Goal: Find specific page/section: Find specific page/section

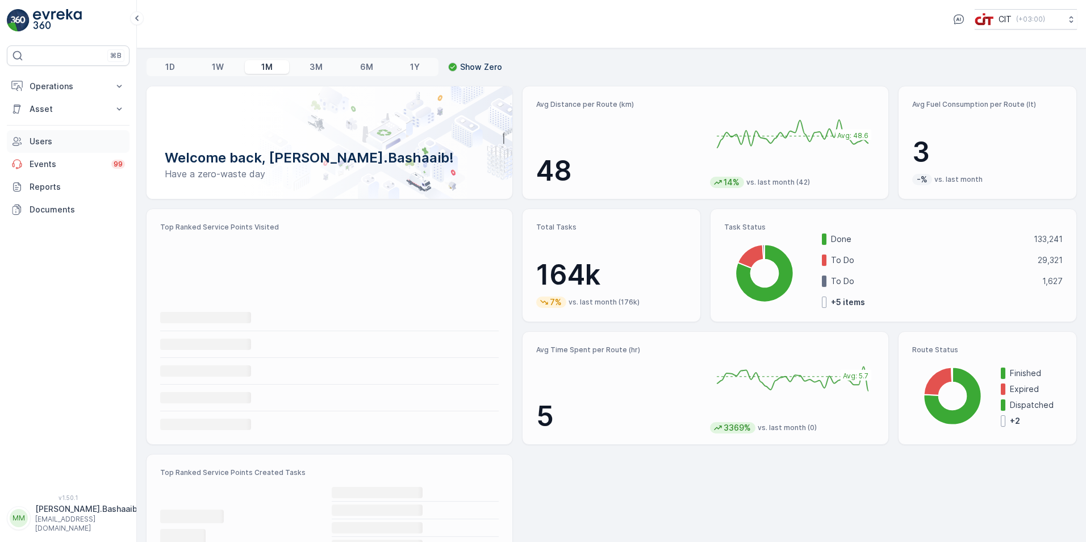
click at [46, 144] on p "Users" at bounding box center [77, 141] width 95 height 11
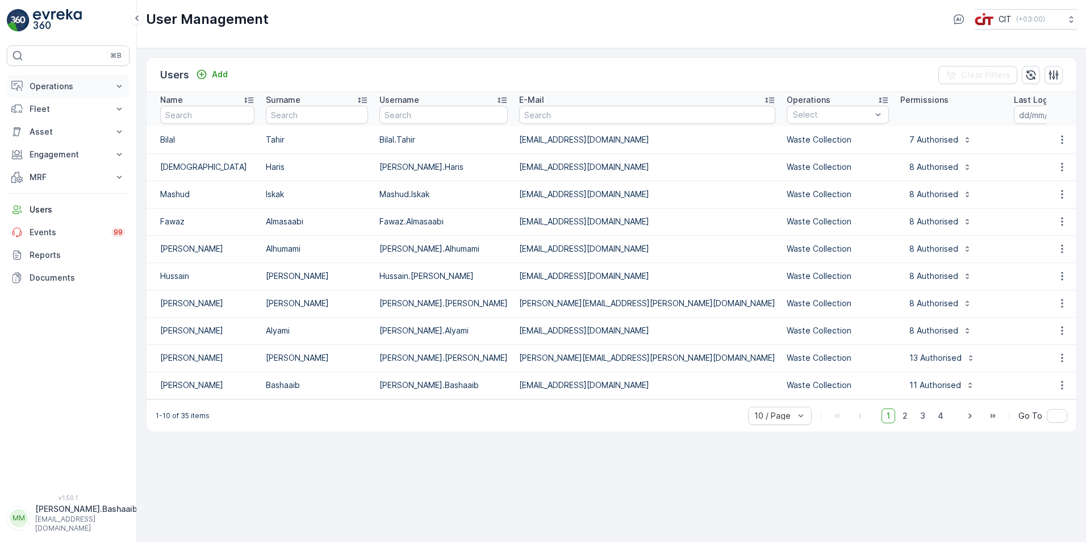
click at [42, 87] on p "Operations" at bounding box center [68, 86] width 77 height 11
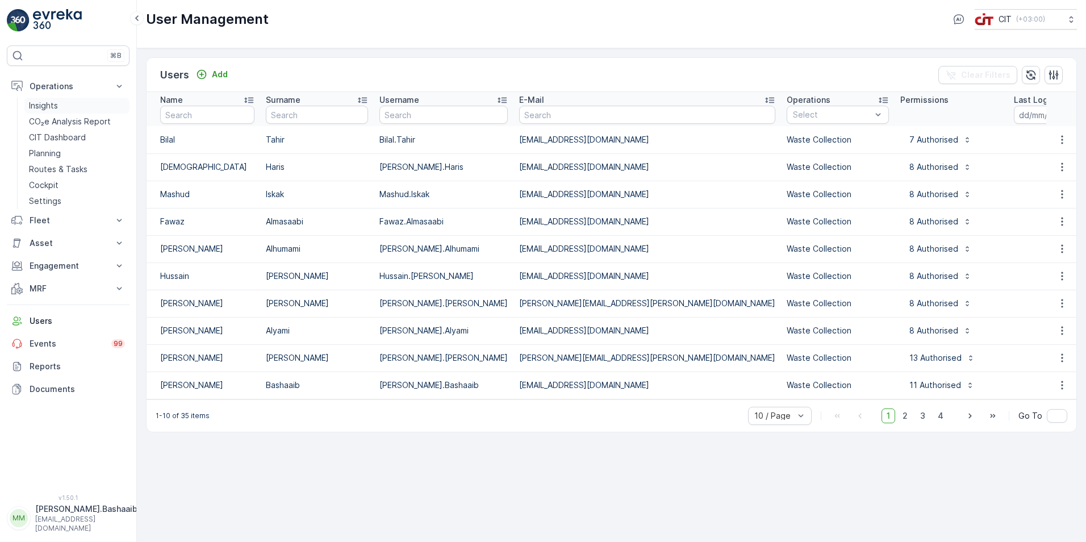
click at [53, 108] on p "Insights" at bounding box center [43, 105] width 29 height 11
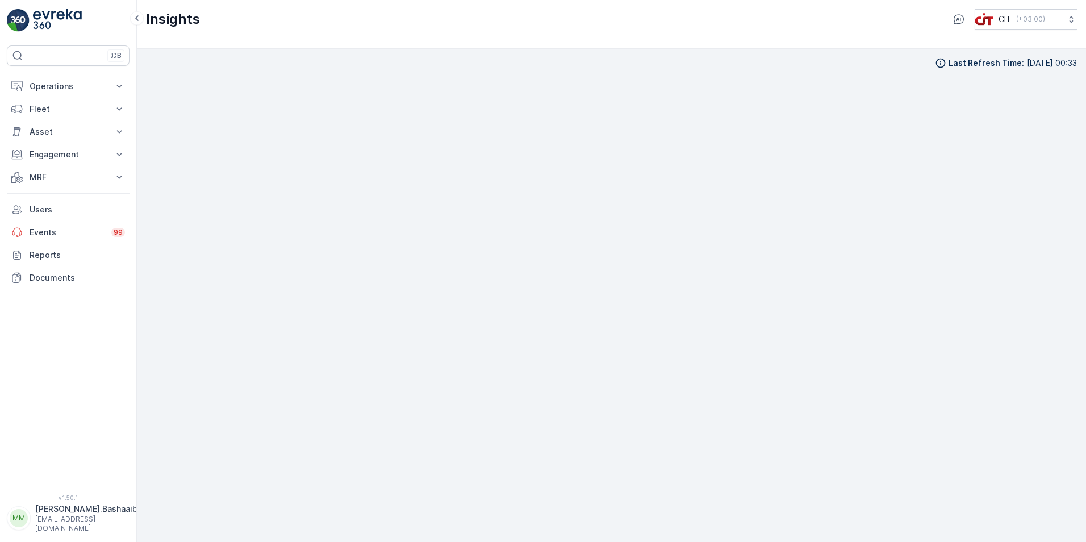
click at [69, 523] on p "[EMAIL_ADDRESS][DOMAIN_NAME]" at bounding box center [86, 524] width 102 height 18
click at [55, 497] on span "Log Out" at bounding box center [42, 494] width 31 height 11
